Goal: Task Accomplishment & Management: Complete application form

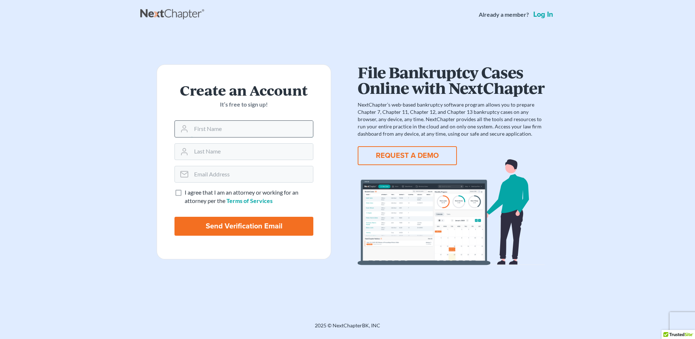
click at [268, 133] on input "text" at bounding box center [252, 129] width 122 height 16
type input "[PERSON_NAME]"
type input "Nemon"
type input "[EMAIL_ADDRESS][DOMAIN_NAME]"
click at [185, 192] on label "I agree that I am an attorney or working for an attorney per the Terms of Servi…" at bounding box center [249, 196] width 129 height 17
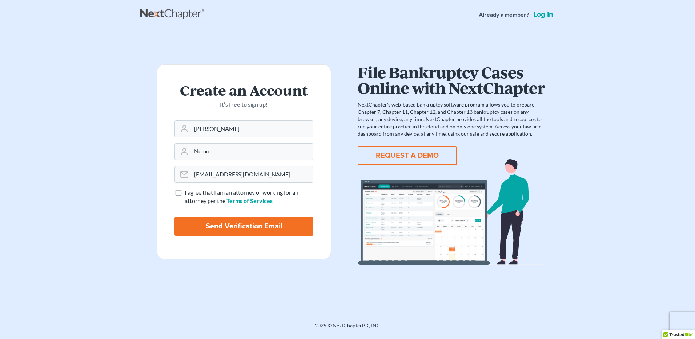
click at [188, 192] on input "I agree that I am an attorney or working for an attorney per the Terms of Servi…" at bounding box center [190, 190] width 5 height 5
checkbox input "true"
click at [216, 224] on input "Send Verification Email" at bounding box center [244, 226] width 139 height 19
type input "Thinking..."
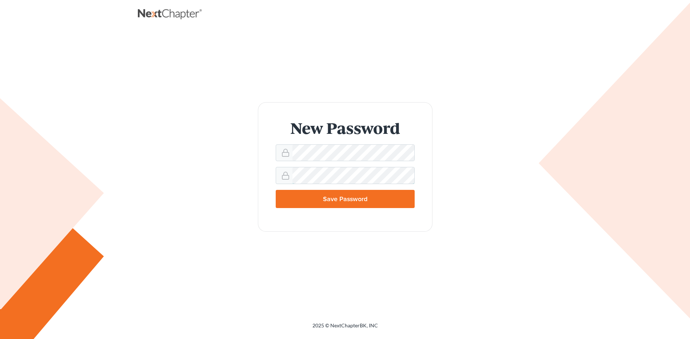
click at [276, 190] on input "Save Password" at bounding box center [345, 199] width 139 height 18
type input "Thinking..."
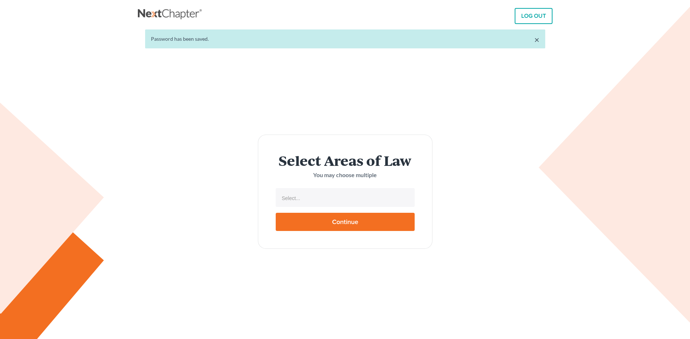
select select
click at [352, 193] on input "text" at bounding box center [344, 198] width 129 height 11
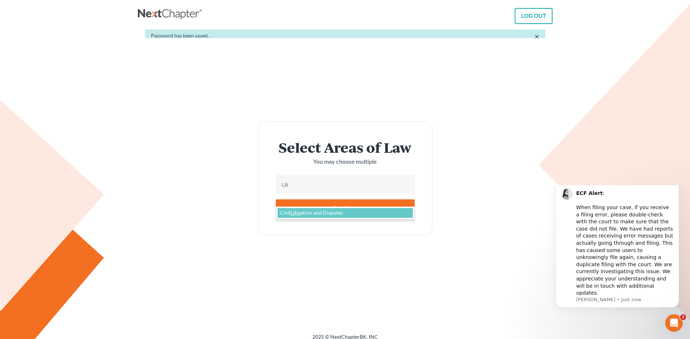
type input "Liti"
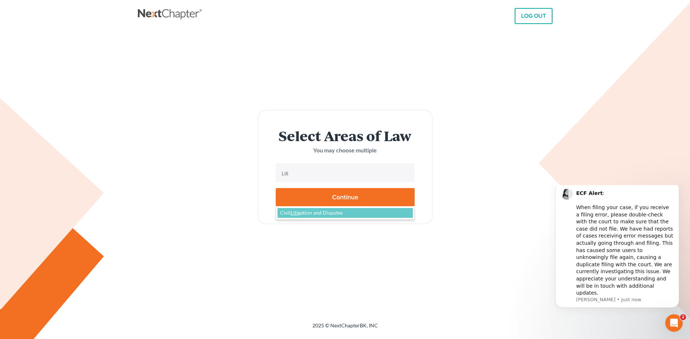
select select "11451"
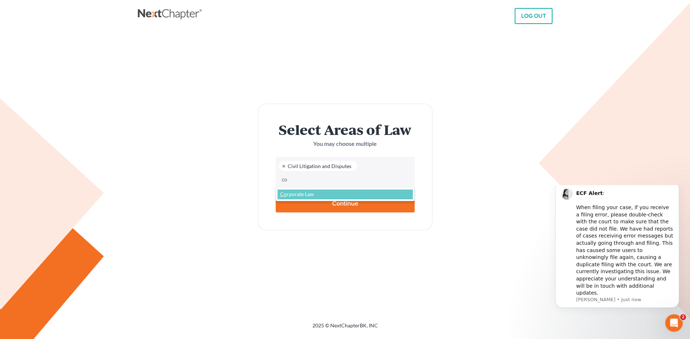
type input "c"
type input "bank"
select select "4556"
click at [327, 209] on input "Continue" at bounding box center [345, 203] width 139 height 18
type input "Thinking..."
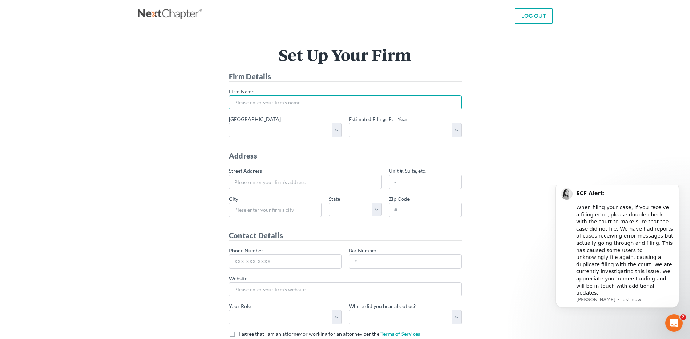
click at [313, 108] on input "* Firm Name" at bounding box center [345, 102] width 233 height 15
type input "[PERSON_NAME] & [PERSON_NAME] LLP"
select select "58"
click at [406, 129] on select "- 1-10 11-50 50+" at bounding box center [405, 130] width 113 height 15
select select "1"
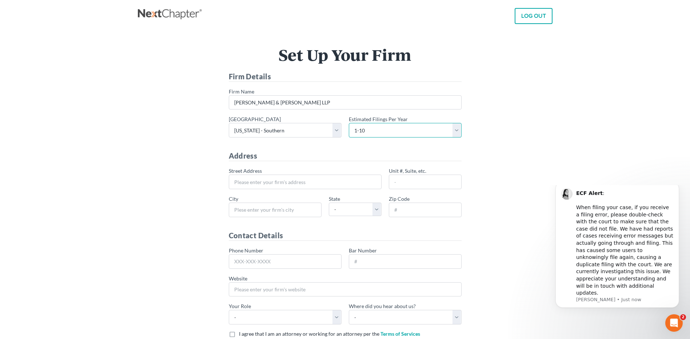
click at [349, 123] on select "- 1-10 11-50 50+" at bounding box center [405, 130] width 113 height 15
click at [333, 183] on input "* Street Address" at bounding box center [305, 182] width 153 height 15
type input "1"
type input "[STREET_ADDRESS]"
type input "[US_STATE]"
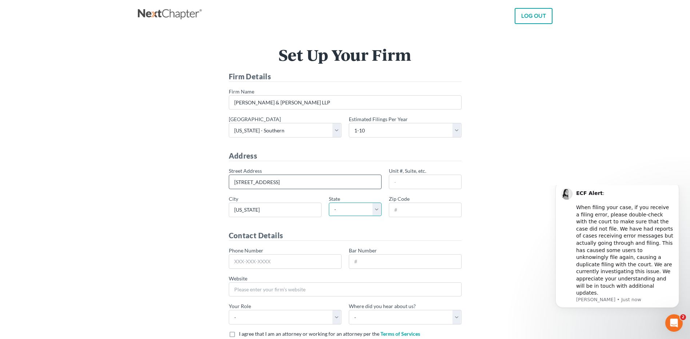
select select "NY"
type input "10005"
type input "[PHONE_NUMBER]"
type input "[STREET_ADDRESS]"
type input "41st Floor"
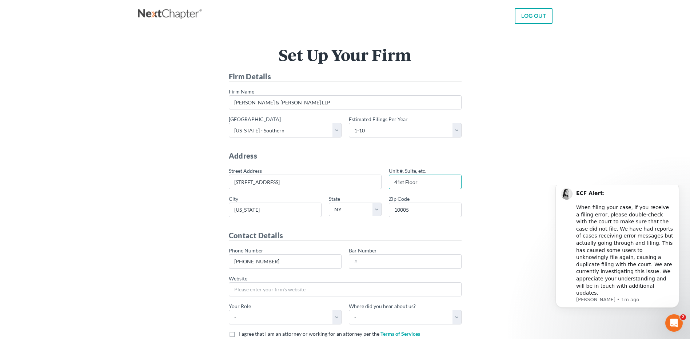
scroll to position [67, 0]
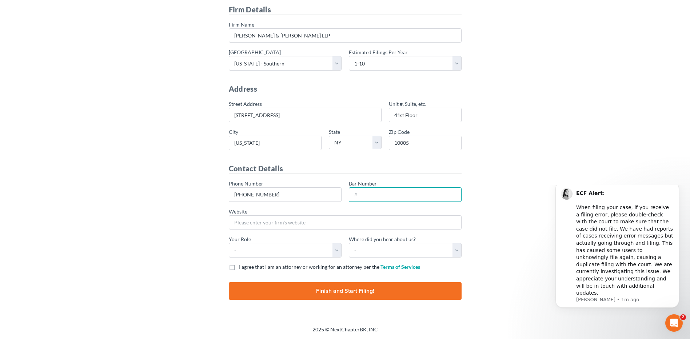
click at [370, 194] on input "Bar Number" at bounding box center [405, 194] width 113 height 15
click at [333, 255] on select "- Attorney Paralegal Assistant" at bounding box center [285, 250] width 113 height 15
select select "attorney"
click at [229, 243] on select "- Attorney Paralegal Assistant" at bounding box center [285, 250] width 113 height 15
click at [456, 253] on select "- Bar association Capterra Clio Email Facebook Google Word of mouth Other" at bounding box center [405, 250] width 113 height 15
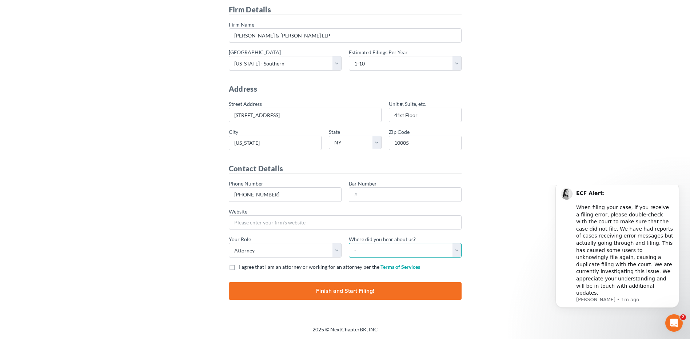
select select "Google"
click at [349, 243] on select "- Bar association Capterra Clio Email Facebook Google Word of mouth Other" at bounding box center [405, 250] width 113 height 15
click at [239, 267] on label "I agree that I am an attorney or working for an attorney per the Terms of Servi…" at bounding box center [329, 266] width 181 height 7
click at [242, 267] on input "I agree that I am an attorney or working for an attorney per the Terms of Servi…" at bounding box center [244, 265] width 5 height 5
checkbox input "true"
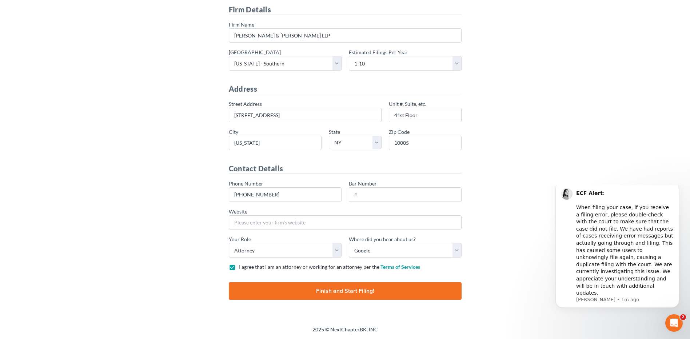
click at [273, 288] on input "Finish and Start Filing!" at bounding box center [345, 290] width 233 height 17
type input "Thinking..."
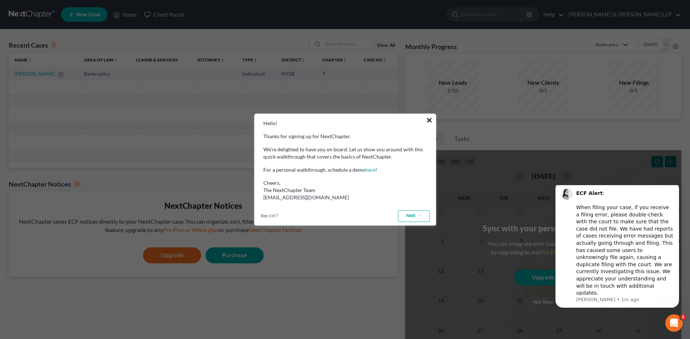
click at [428, 119] on button "×" at bounding box center [429, 120] width 7 height 12
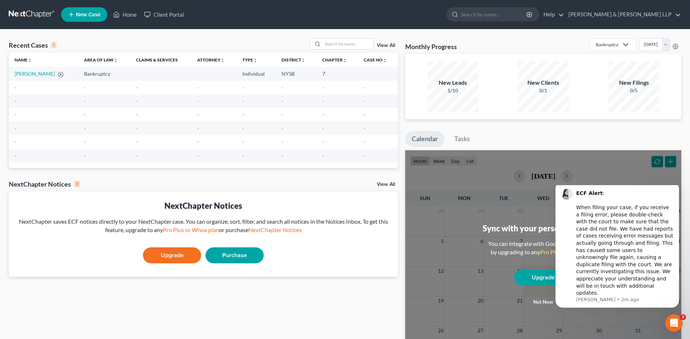
click at [92, 17] on span "New Case" at bounding box center [88, 14] width 24 height 5
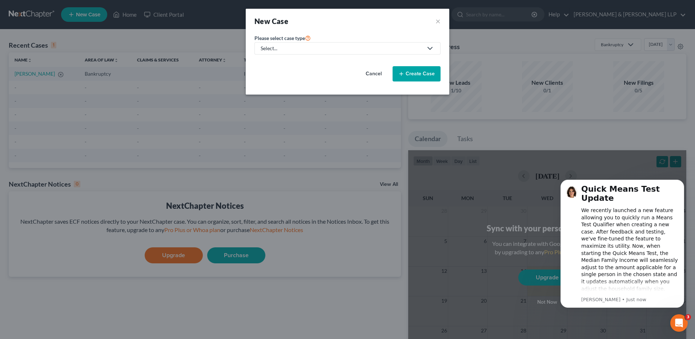
click at [337, 49] on div "Select..." at bounding box center [342, 48] width 162 height 7
click at [309, 61] on div "Bankruptcy" at bounding box center [293, 62] width 64 height 7
select select "55"
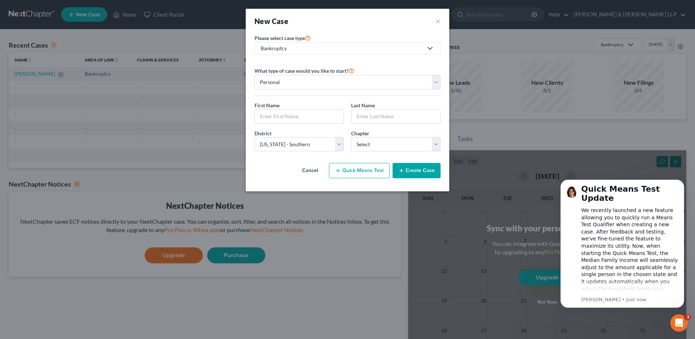
click at [323, 171] on button "Cancel" at bounding box center [310, 170] width 32 height 15
